Goal: Task Accomplishment & Management: Complete application form

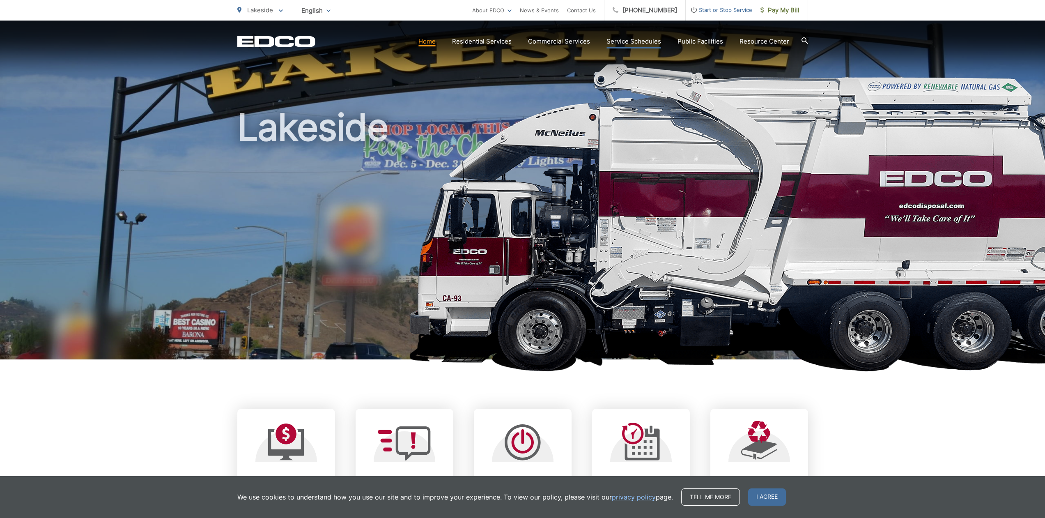
click at [639, 42] on link "Service Schedules" at bounding box center [634, 42] width 55 height 10
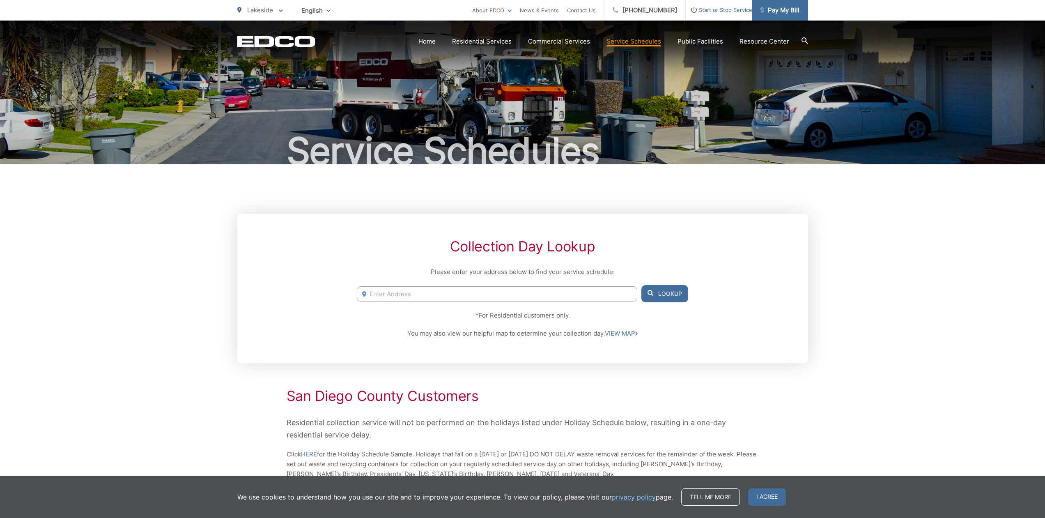
click at [773, 12] on span "Pay My Bill" at bounding box center [779, 10] width 39 height 10
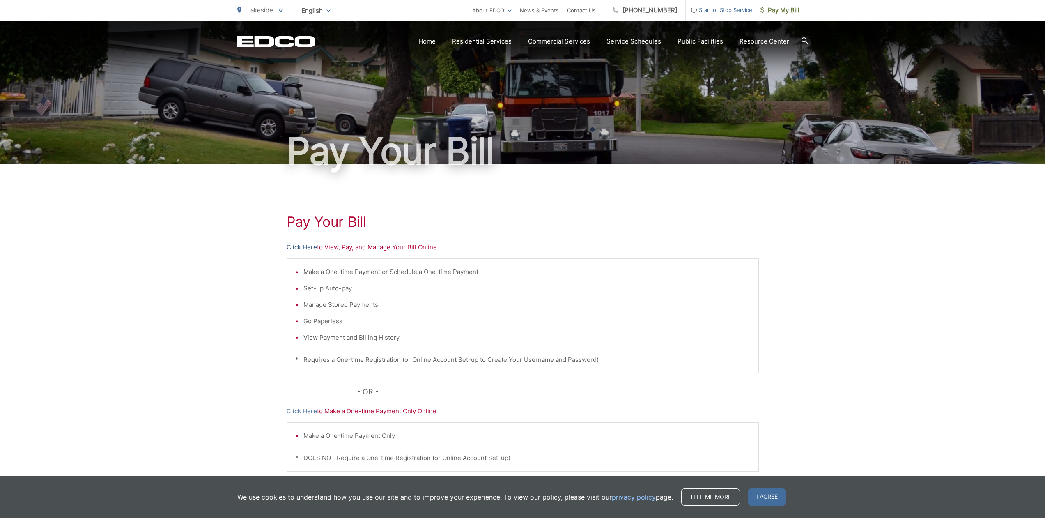
scroll to position [66, 0]
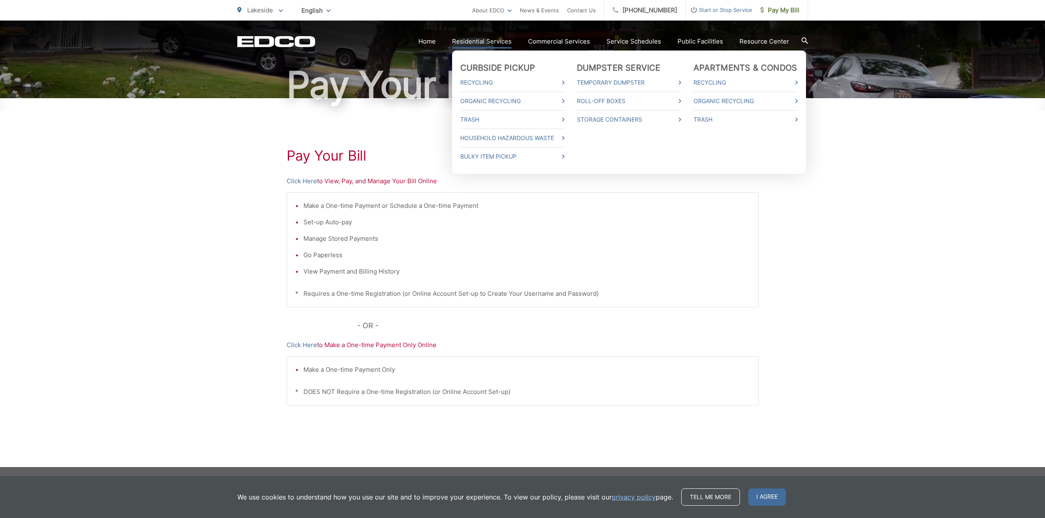
click at [480, 41] on link "Residential Services" at bounding box center [482, 42] width 60 height 10
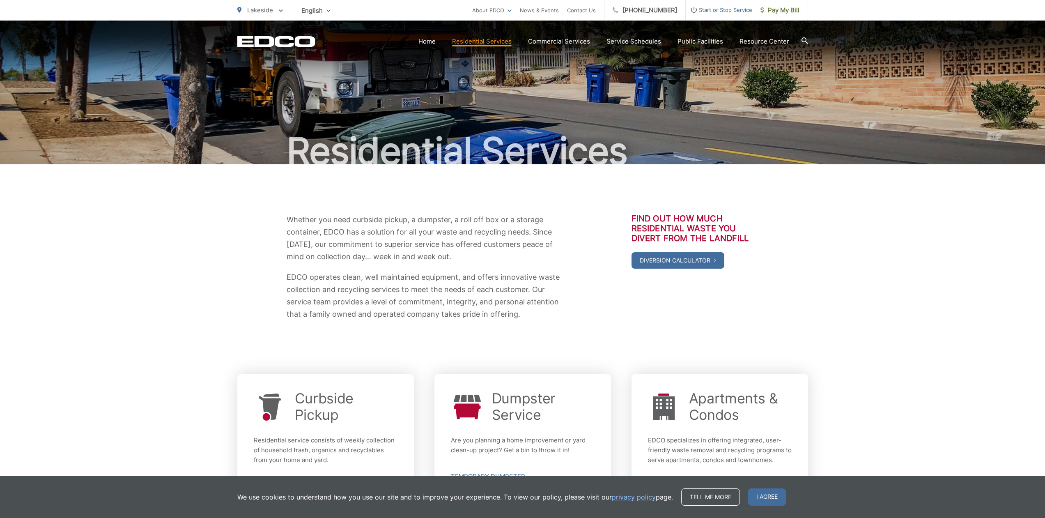
scroll to position [152, 0]
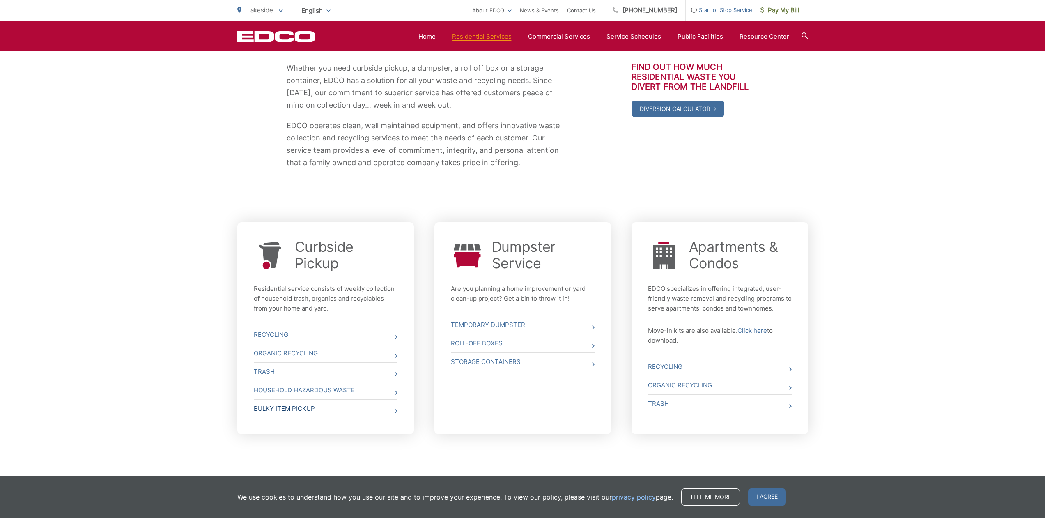
click at [295, 411] on link "Bulky Item Pickup" at bounding box center [326, 409] width 144 height 18
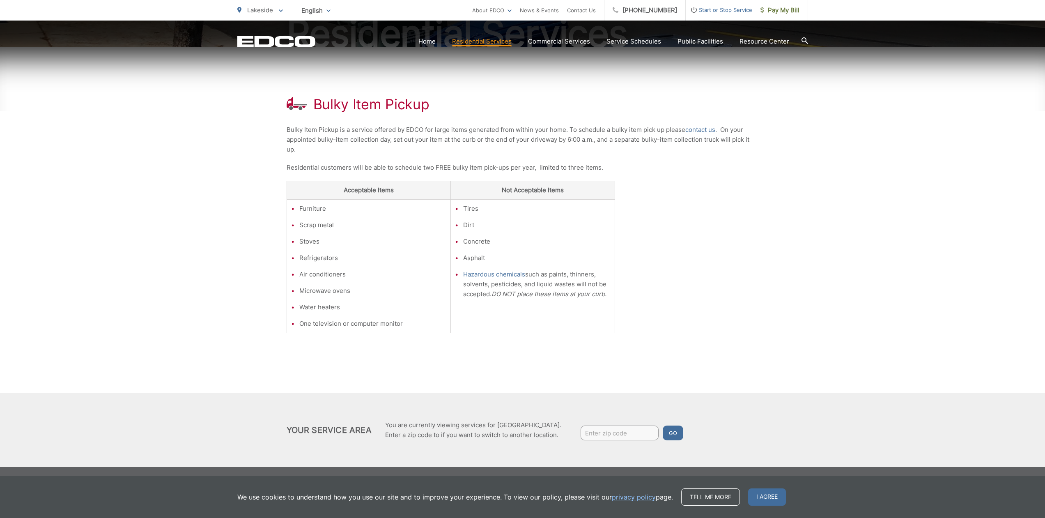
scroll to position [46, 0]
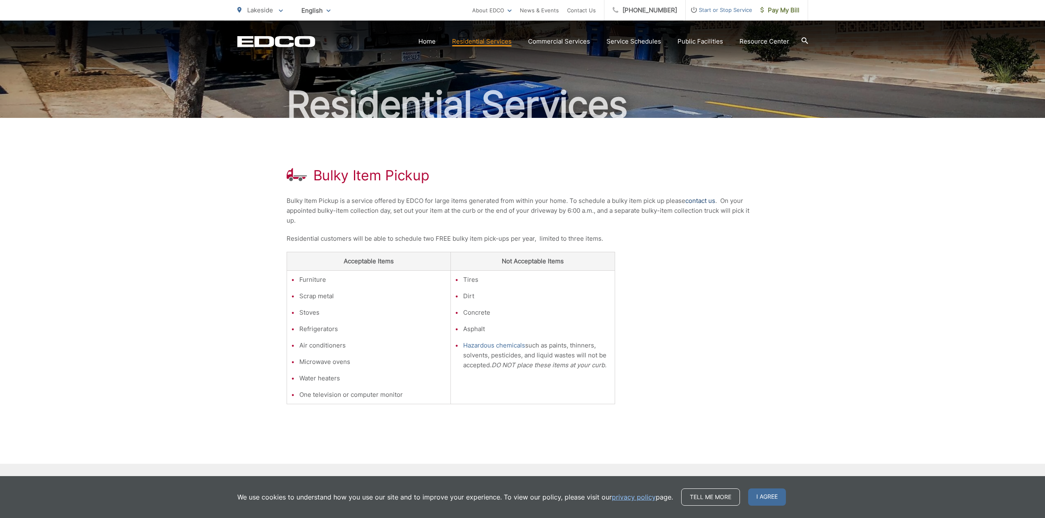
click at [694, 201] on link "contact us" at bounding box center [700, 201] width 30 height 10
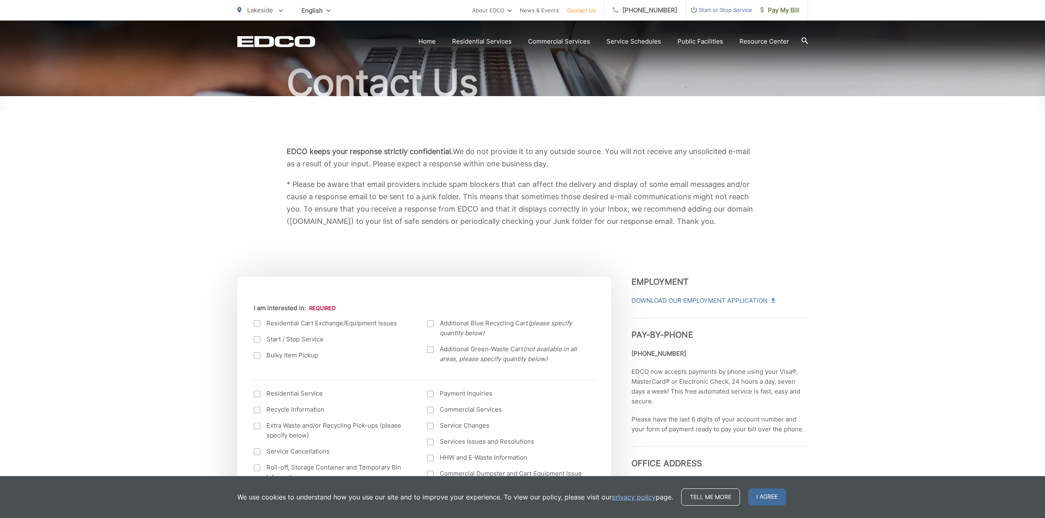
scroll to position [70, 0]
click at [258, 354] on div at bounding box center [257, 354] width 7 height 7
click at [0, 0] on input "Bulky Item Pickup" at bounding box center [0, 0] width 0 height 0
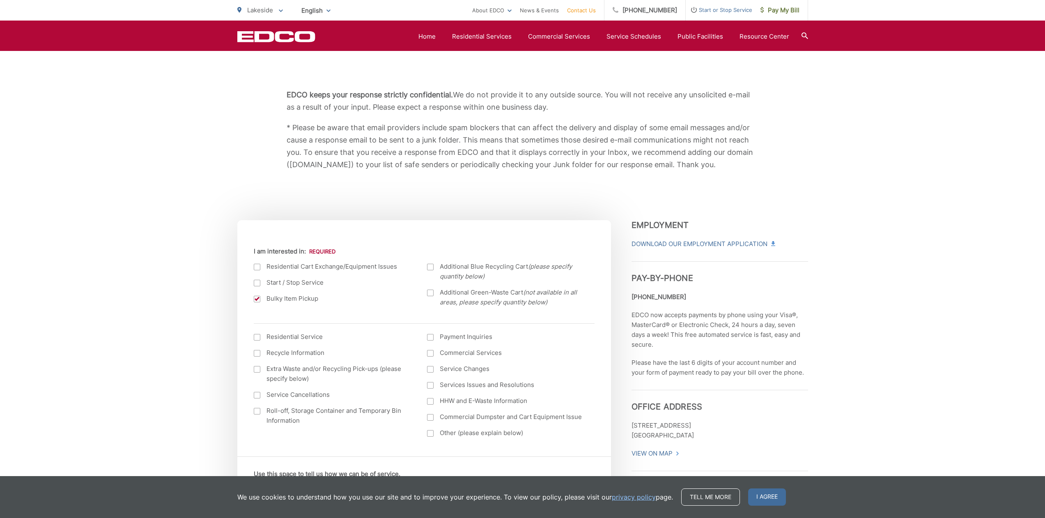
scroll to position [0, 0]
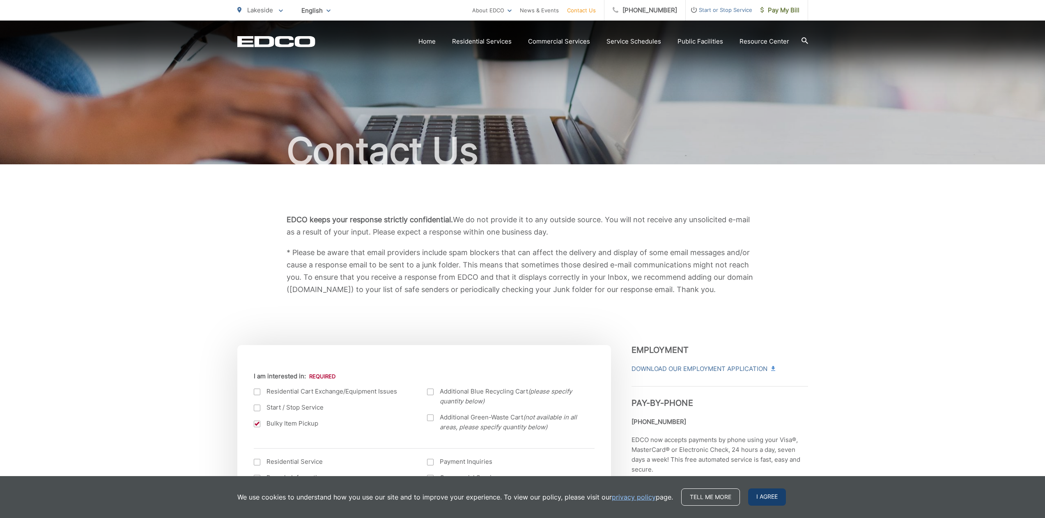
click at [768, 499] on span "I agree" at bounding box center [767, 496] width 38 height 17
